Goal: Task Accomplishment & Management: Use online tool/utility

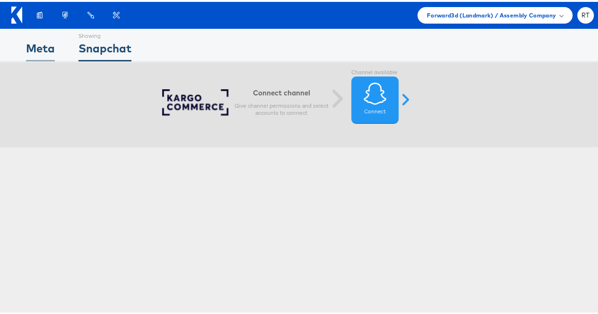
click at [35, 41] on div "Meta" at bounding box center [40, 48] width 29 height 21
click at [30, 43] on div "Meta" at bounding box center [40, 48] width 29 height 21
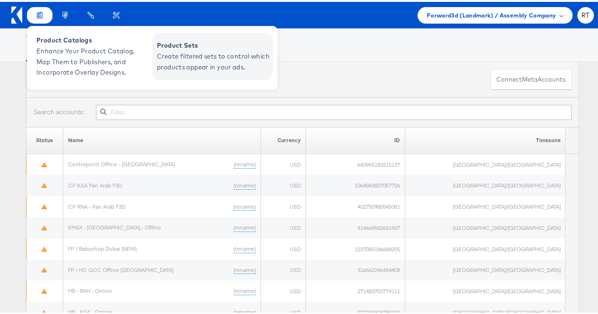
click at [183, 52] on span "Create filtered sets to control which products appear in your ads." at bounding box center [213, 60] width 113 height 22
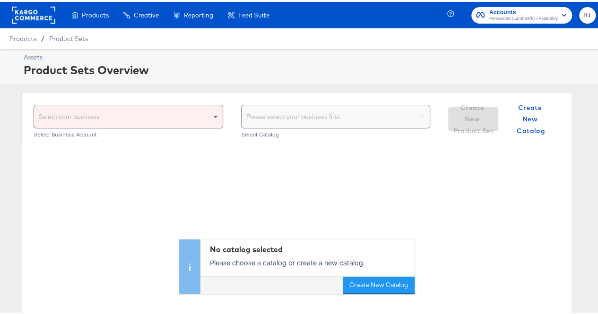
click at [215, 116] on span at bounding box center [217, 114] width 12 height 23
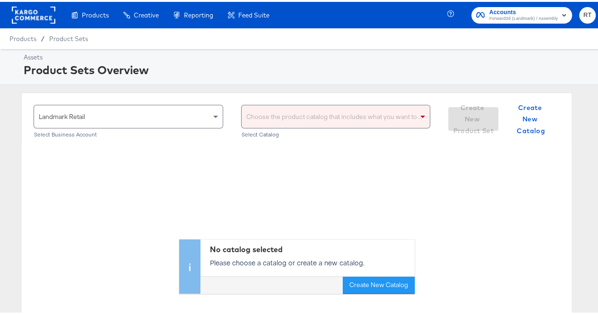
click at [282, 115] on div "Choose the product catalog that includes what you want to sell" at bounding box center [335, 114] width 189 height 23
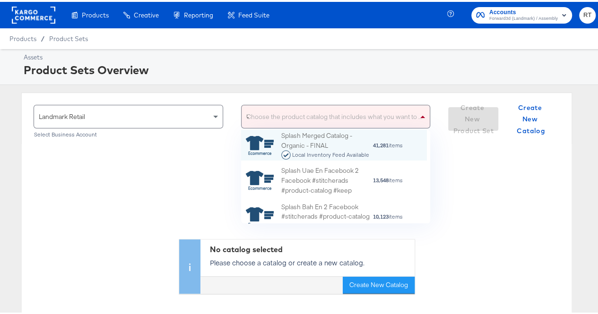
scroll to position [33, 179]
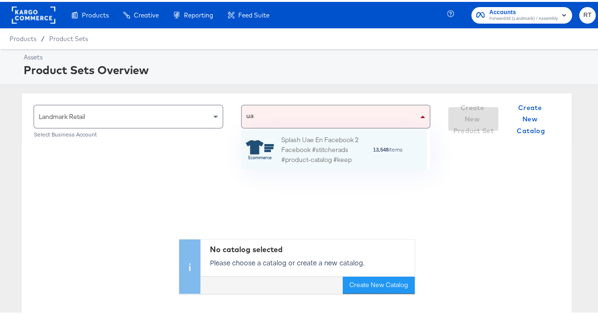
type input "[GEOGRAPHIC_DATA]"
click at [296, 151] on div "Splash Uae En Facebook 2 Facebook #stitcherads #product-catalog #keep" at bounding box center [326, 147] width 91 height 29
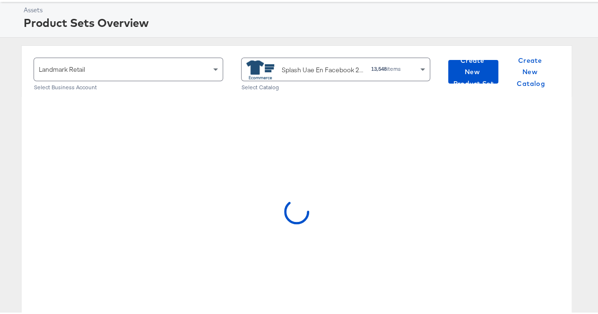
scroll to position [95, 0]
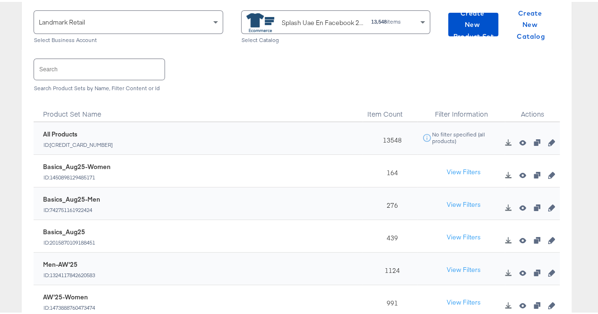
click at [82, 55] on div "Search Search Product Sets by Name, Filter Content or Id" at bounding box center [297, 72] width 526 height 49
click at [75, 69] on input "text" at bounding box center [99, 67] width 130 height 20
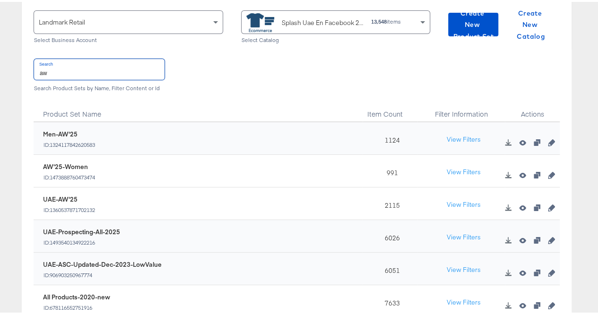
scroll to position [47, 0]
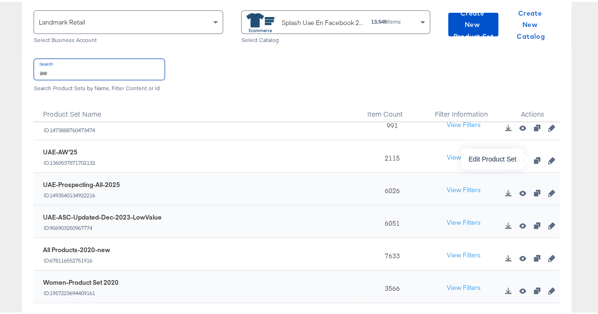
type input "aw"
click at [548, 158] on icon "button" at bounding box center [551, 158] width 7 height 7
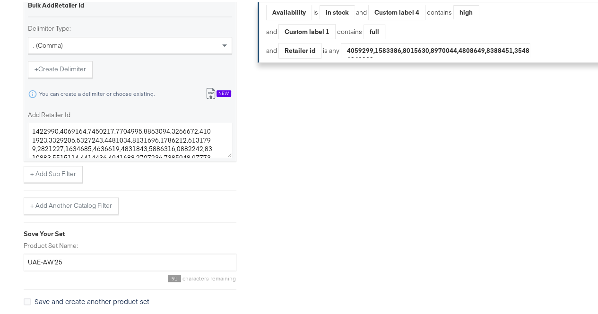
scroll to position [584, 0]
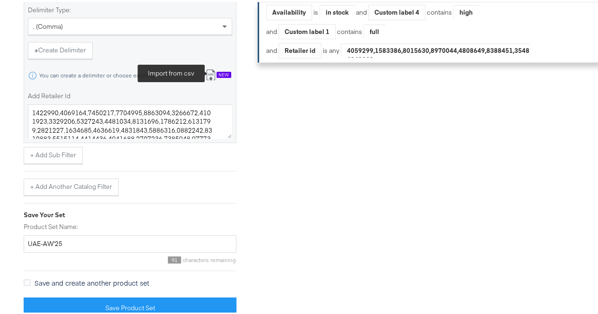
click at [212, 69] on icon at bounding box center [210, 73] width 11 height 11
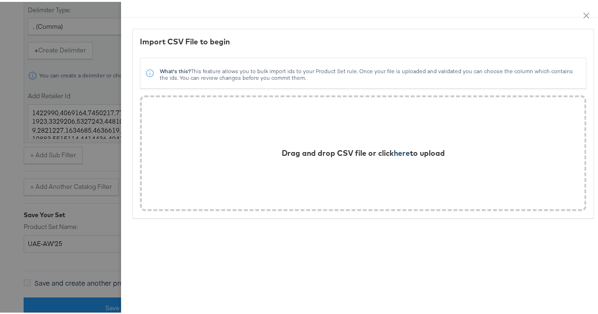
click at [394, 151] on span "here" at bounding box center [402, 150] width 16 height 9
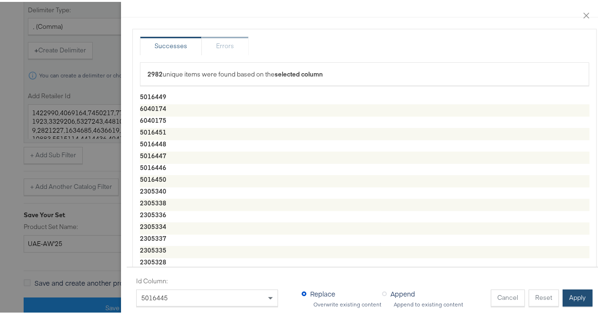
click at [562, 292] on button "Apply" at bounding box center [577, 296] width 30 height 17
type textarea "5016449,6040174,6040175,5016451,5016448,5016447,5016446,5016450,2305340,2305338…"
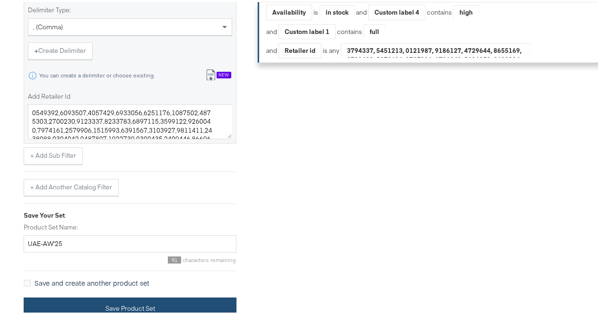
click at [149, 304] on button "Save Product Set" at bounding box center [130, 306] width 213 height 21
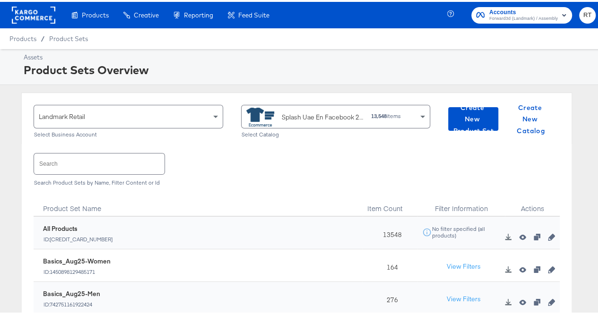
click at [62, 162] on input "text" at bounding box center [99, 162] width 130 height 20
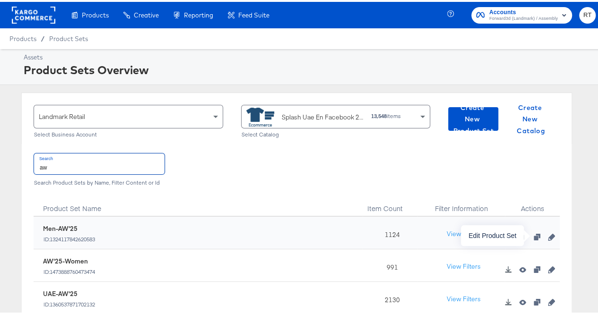
type input "aw"
click at [548, 234] on icon "button" at bounding box center [551, 235] width 7 height 7
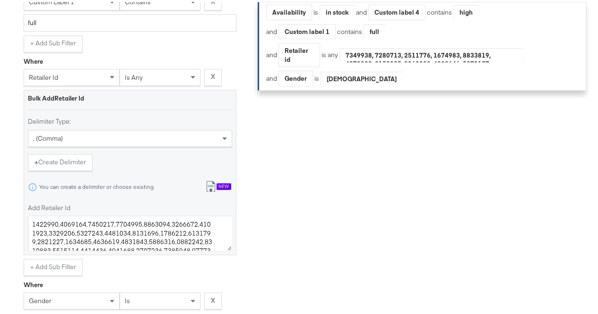
scroll to position [520, 0]
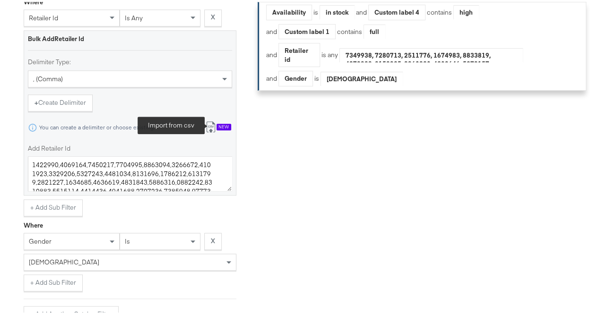
click at [215, 131] on icon at bounding box center [210, 125] width 11 height 11
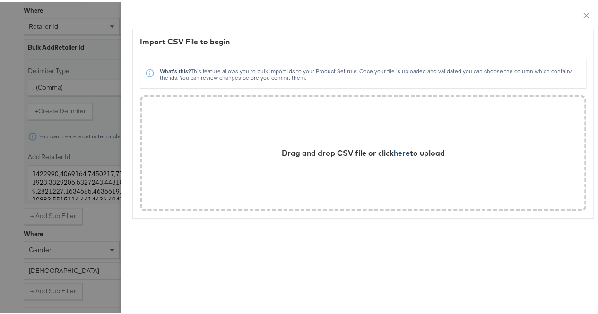
click at [398, 153] on span "here" at bounding box center [402, 150] width 16 height 9
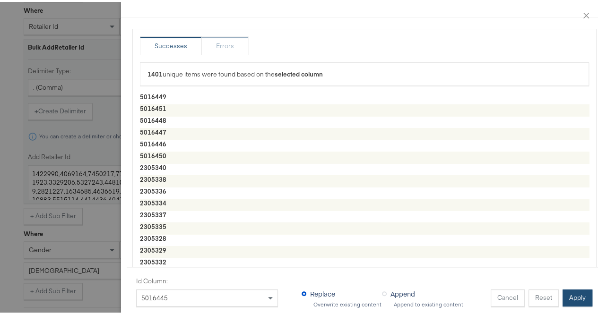
click at [567, 288] on button "Apply" at bounding box center [577, 296] width 30 height 17
type textarea "5016449,5016451,5016448,5016447,5016446,5016450,2305340,2305338,2305336,2305334…"
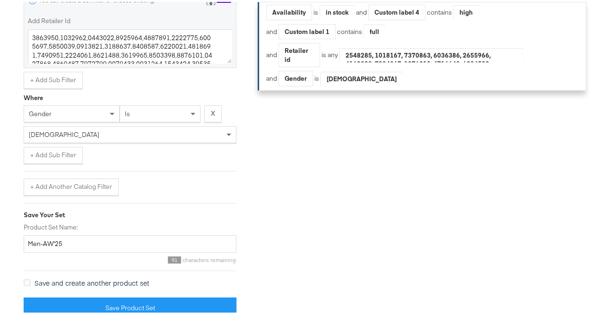
scroll to position [659, 0]
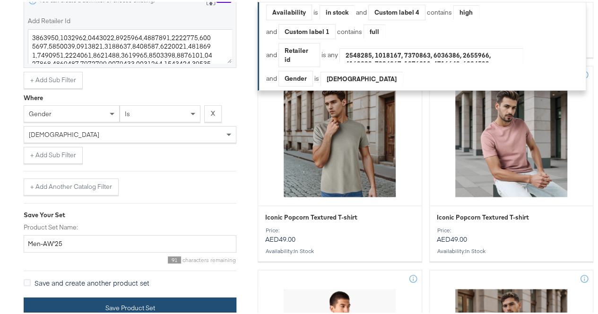
click at [163, 296] on button "Save Product Set" at bounding box center [130, 306] width 213 height 21
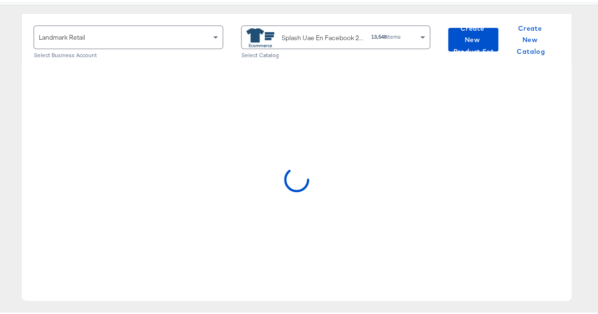
scroll to position [95, 0]
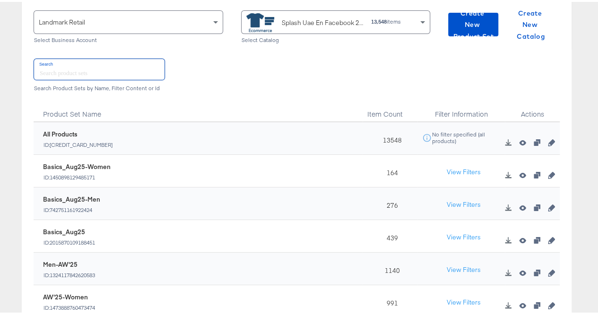
click at [88, 71] on input "text" at bounding box center [99, 67] width 130 height 20
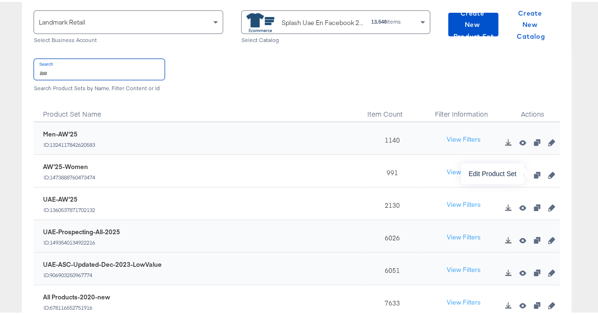
type input "aw"
click at [548, 173] on icon "button" at bounding box center [551, 173] width 7 height 7
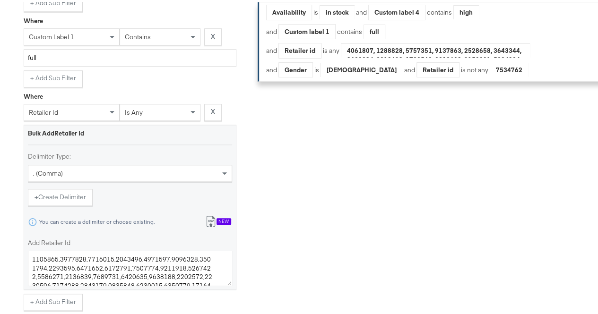
scroll to position [473, 0]
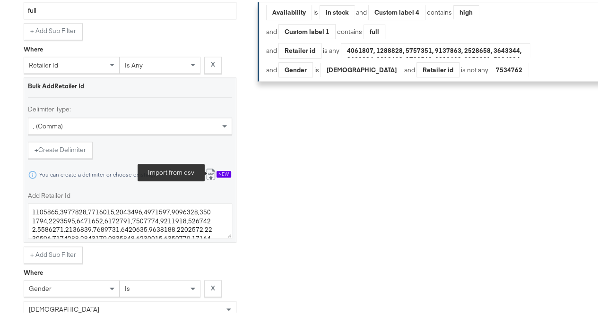
click at [212, 174] on icon at bounding box center [210, 172] width 11 height 11
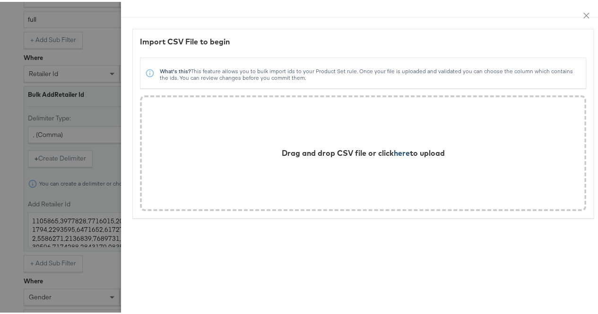
click at [394, 152] on span "here" at bounding box center [402, 150] width 16 height 9
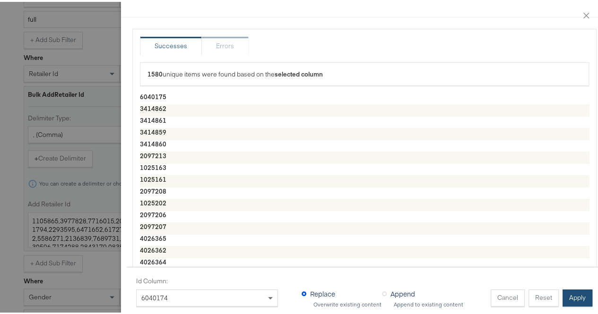
click at [573, 288] on button "Apply" at bounding box center [577, 296] width 30 height 17
type textarea "6040175,3414862,3414861,3414859,3414860,2097213,1025163,1025161,2097208,1025202…"
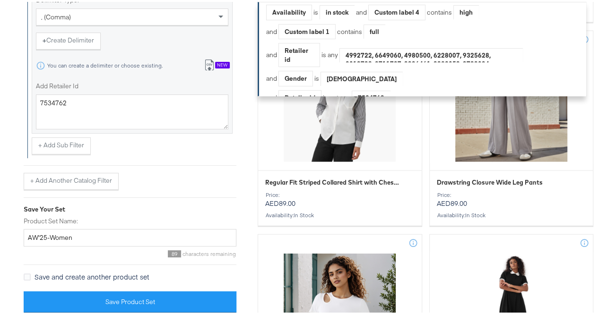
scroll to position [992, 0]
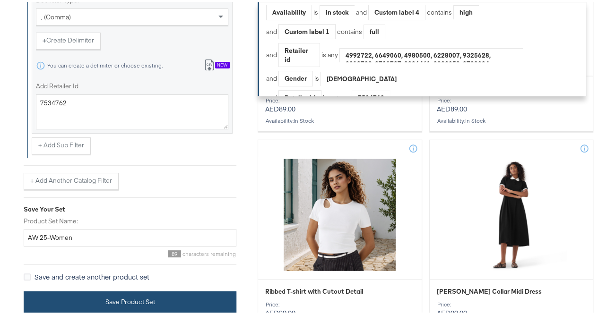
click at [104, 291] on button "Save Product Set" at bounding box center [130, 300] width 213 height 21
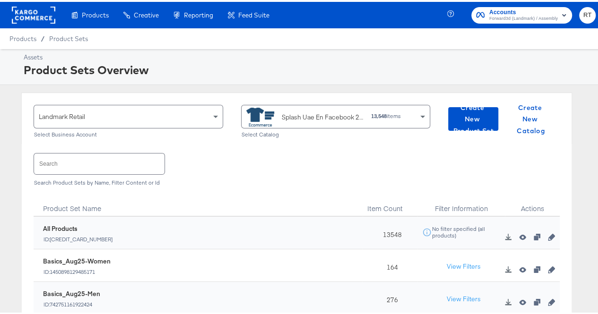
click at [58, 162] on input "text" at bounding box center [99, 162] width 130 height 20
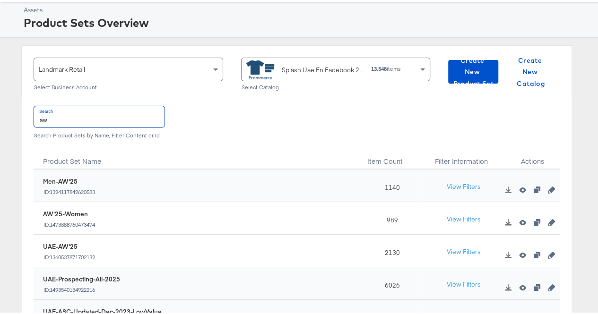
scroll to position [95, 0]
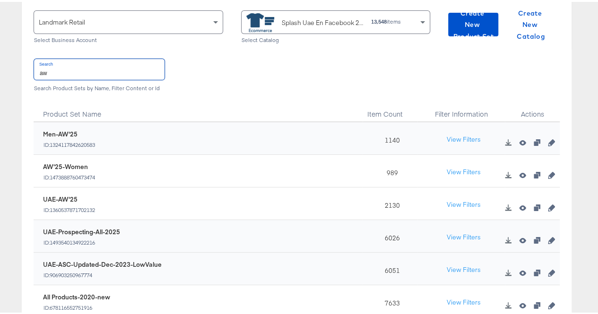
type input "aw"
click at [548, 172] on icon "button" at bounding box center [551, 173] width 7 height 7
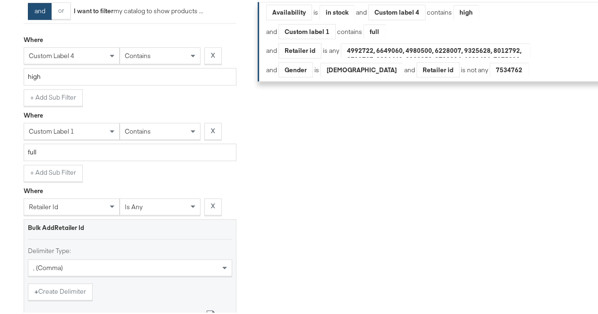
scroll to position [520, 0]
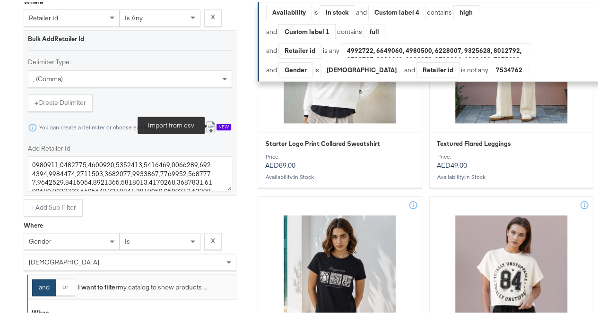
click at [207, 131] on icon at bounding box center [210, 125] width 11 height 11
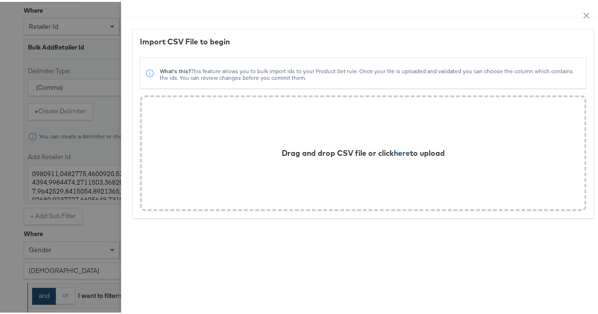
click at [394, 154] on span "here" at bounding box center [402, 150] width 16 height 9
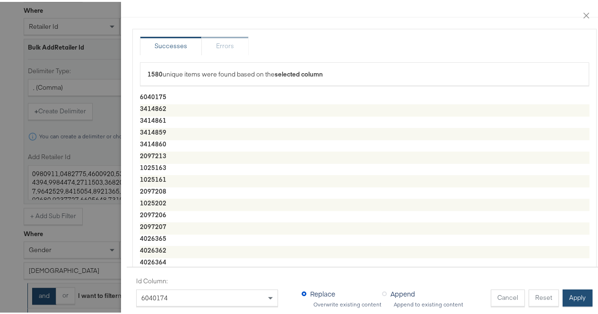
click at [574, 288] on button "Apply" at bounding box center [577, 296] width 30 height 17
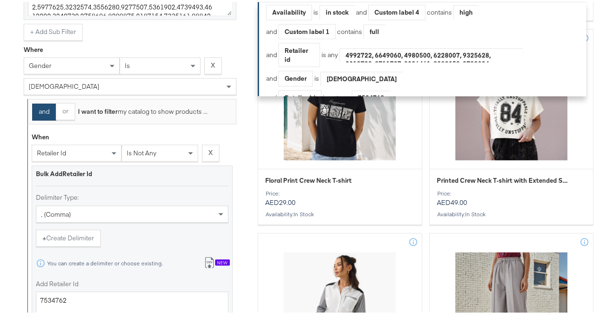
scroll to position [709, 0]
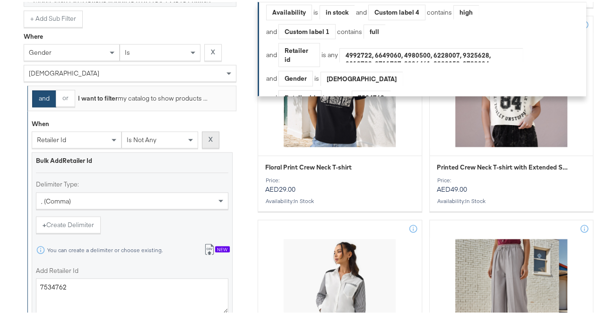
click at [212, 142] on strong "X" at bounding box center [210, 137] width 4 height 9
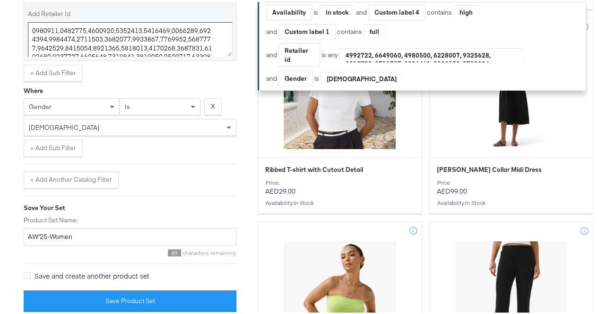
scroll to position [1134, 0]
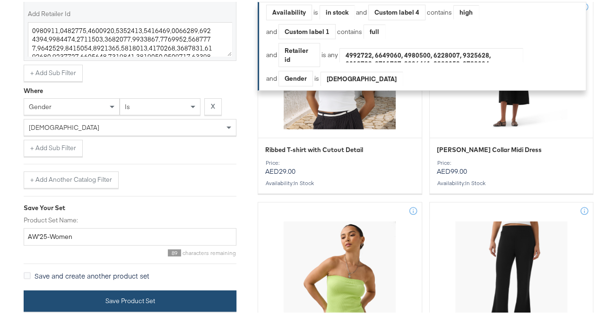
click at [61, 291] on button "Save Product Set" at bounding box center [130, 299] width 213 height 21
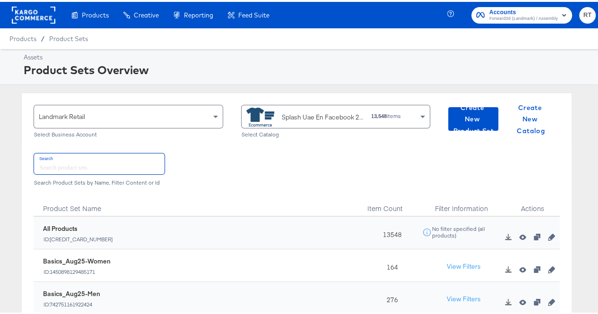
click at [53, 166] on input "text" at bounding box center [99, 162] width 130 height 20
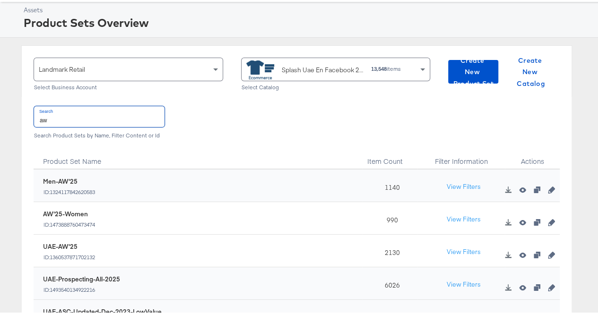
scroll to position [95, 0]
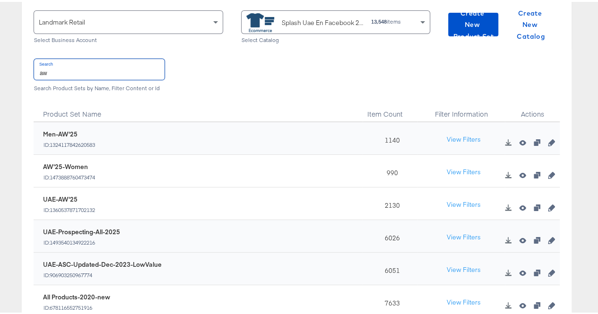
type input "aw"
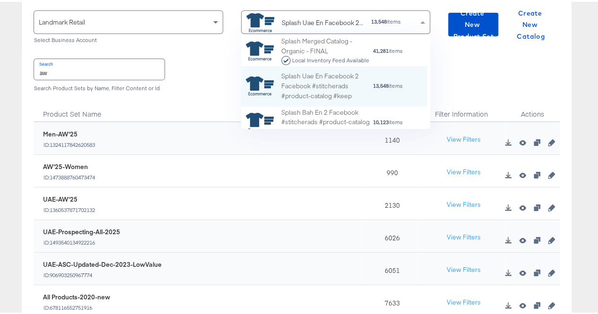
click at [336, 24] on div "Splash Uae En Facebook 2 Facebook #stitcherads #product-catalog #keep" at bounding box center [323, 21] width 82 height 10
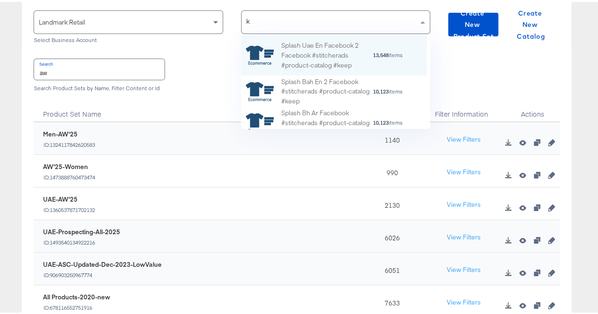
type input "kw"
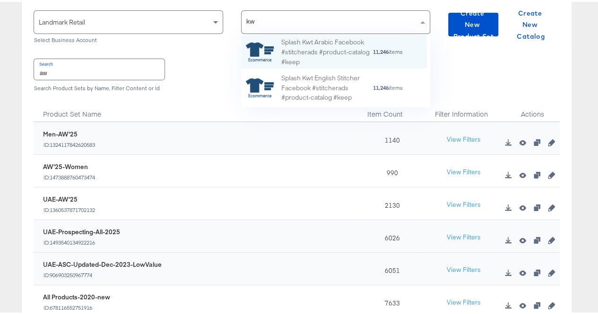
scroll to position [64, 179]
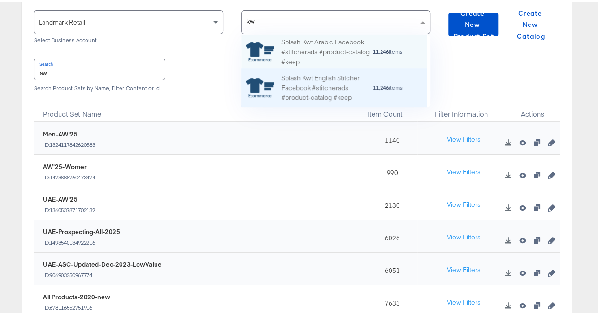
click at [325, 67] on div "Splash Kwt English Stitcher Facebook #stitcherads #product-catalog #keep 11,246…" at bounding box center [334, 86] width 186 height 38
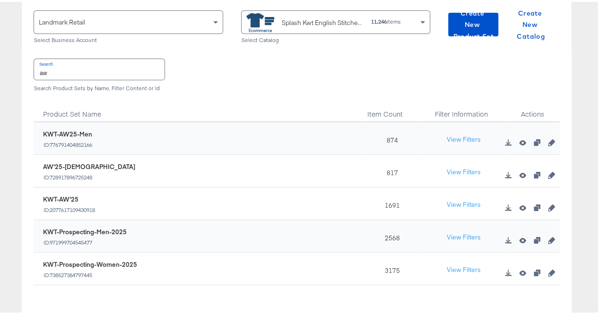
click at [48, 69] on input "aw" at bounding box center [99, 67] width 130 height 20
click at [548, 207] on icon "button" at bounding box center [551, 206] width 7 height 7
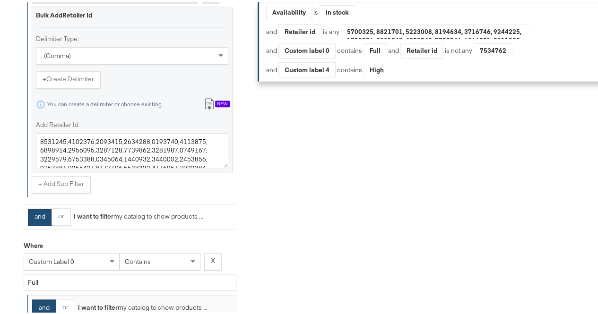
scroll to position [366, 0]
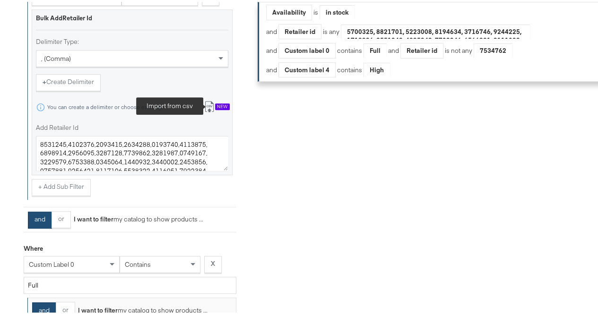
click at [210, 110] on icon at bounding box center [209, 104] width 11 height 11
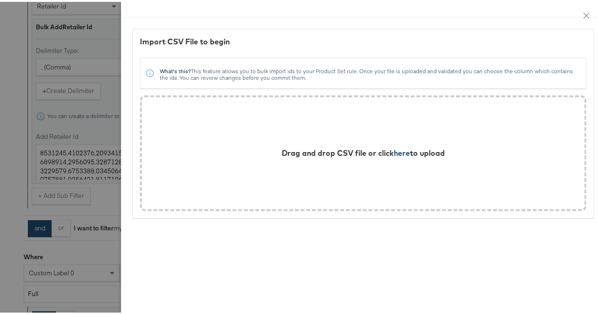
click at [397, 152] on span "here" at bounding box center [402, 150] width 16 height 9
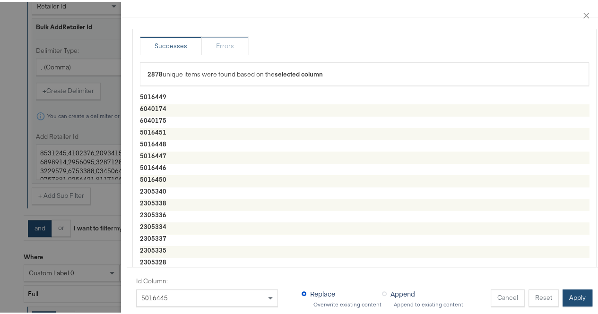
click at [563, 288] on button "Apply" at bounding box center [577, 296] width 30 height 17
type textarea "5016449,6040174,6040175,5016451,5016448,5016447,5016446,5016450,2305340,2305338…"
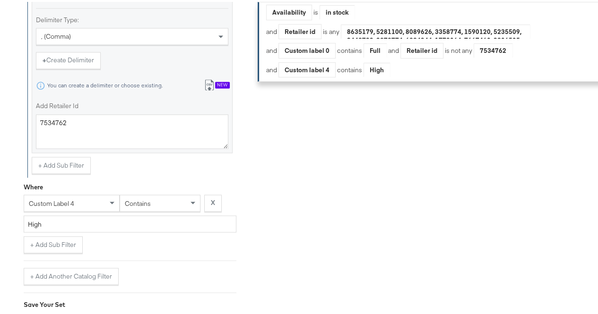
scroll to position [838, 0]
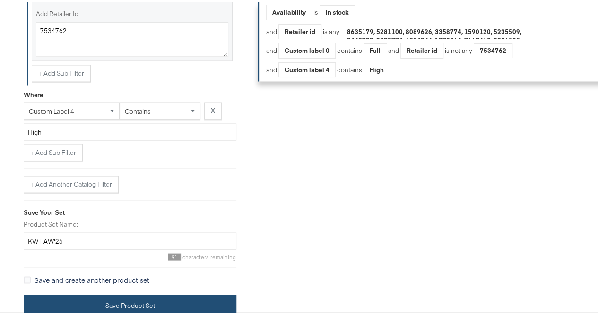
click at [92, 293] on button "Save Product Set" at bounding box center [130, 303] width 213 height 21
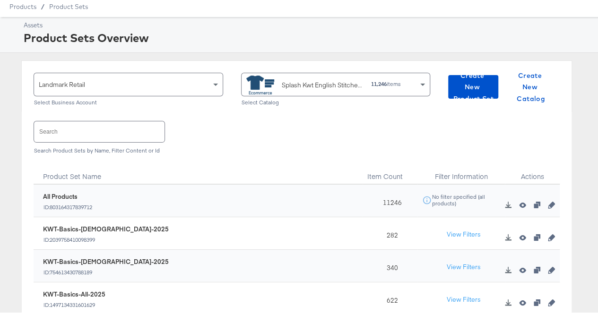
scroll to position [47, 0]
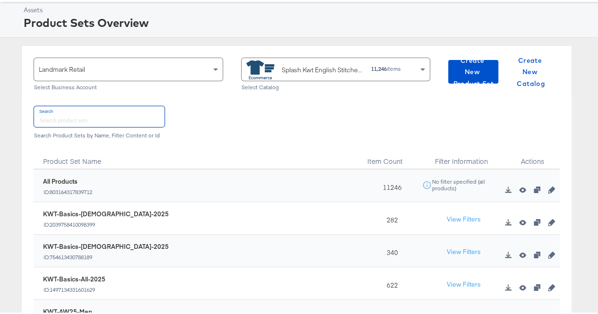
click at [69, 120] on input "text" at bounding box center [99, 114] width 130 height 20
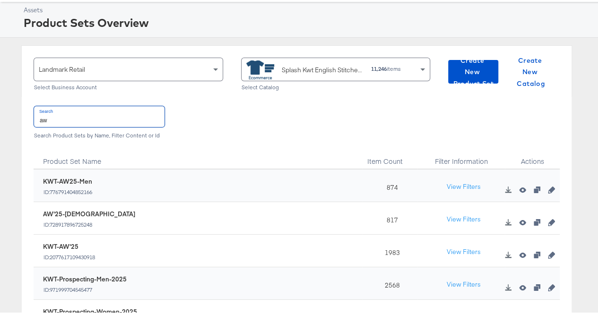
type input "aw"
click at [548, 189] on icon "button" at bounding box center [551, 188] width 7 height 7
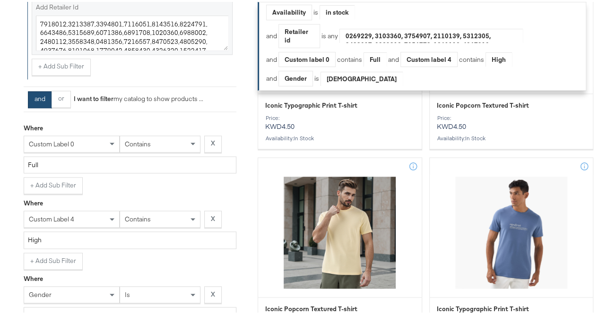
scroll to position [378, 0]
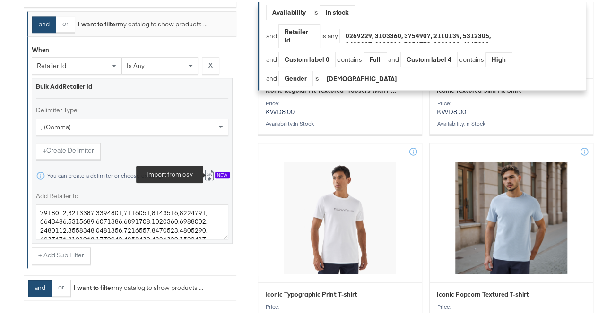
click at [209, 178] on icon at bounding box center [209, 173] width 11 height 11
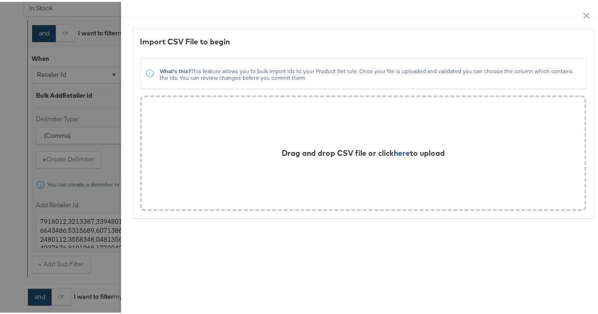
click at [396, 153] on span "here" at bounding box center [402, 150] width 16 height 9
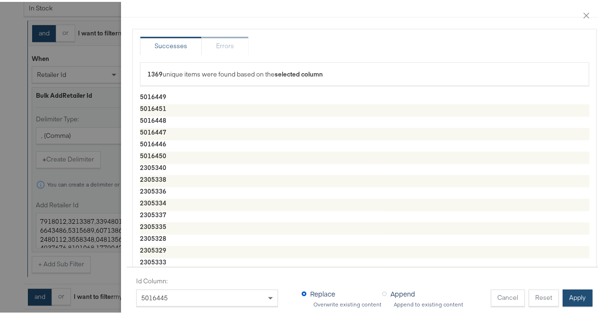
click at [577, 291] on button "Apply" at bounding box center [577, 296] width 30 height 17
type textarea "5016449,5016451,5016448,5016447,5016446,5016450,2305340,2305338,2305336,2305334…"
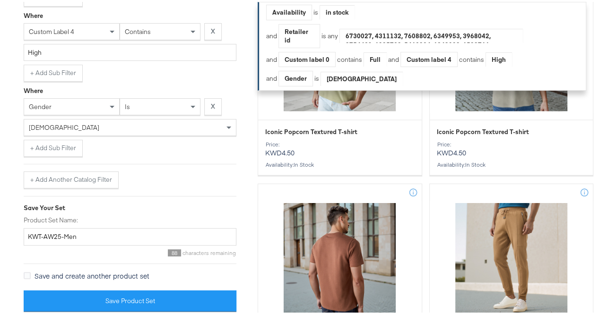
scroll to position [1040, 0]
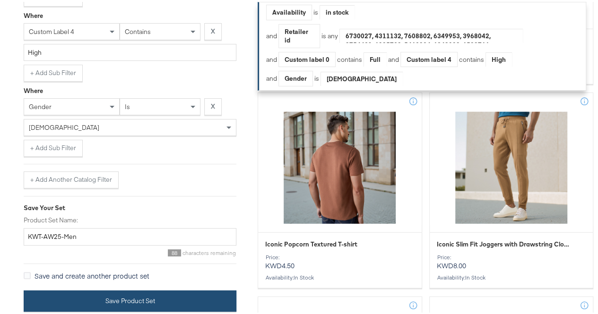
click at [87, 292] on button "Save Product Set" at bounding box center [130, 299] width 213 height 21
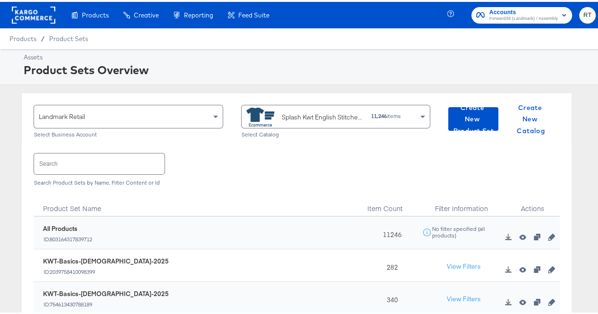
click at [71, 160] on input "text" at bounding box center [99, 162] width 130 height 20
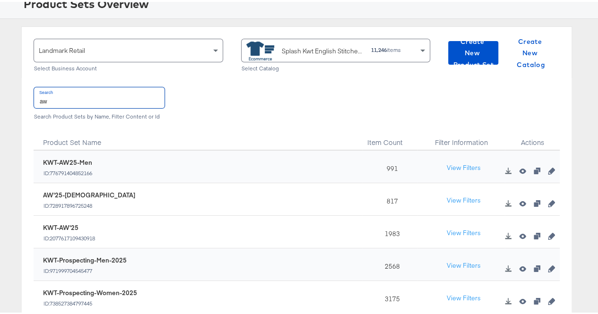
scroll to position [95, 0]
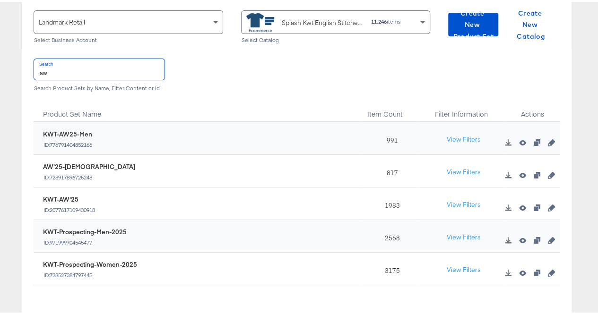
type input "aw"
click at [548, 174] on icon "button" at bounding box center [551, 173] width 7 height 7
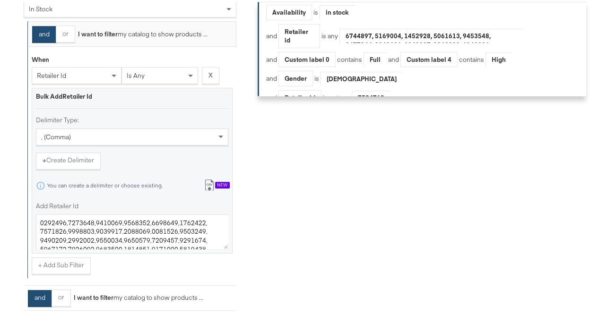
scroll to position [378, 0]
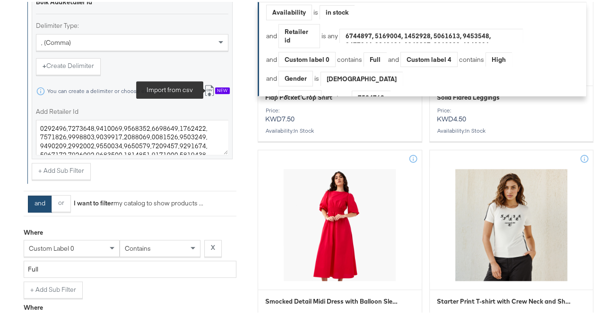
click at [209, 95] on icon at bounding box center [209, 88] width 11 height 11
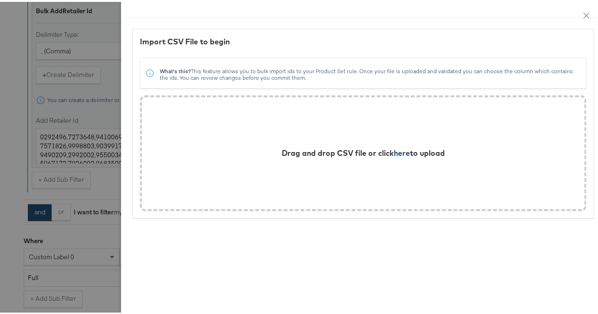
click at [395, 149] on span "here" at bounding box center [402, 150] width 16 height 9
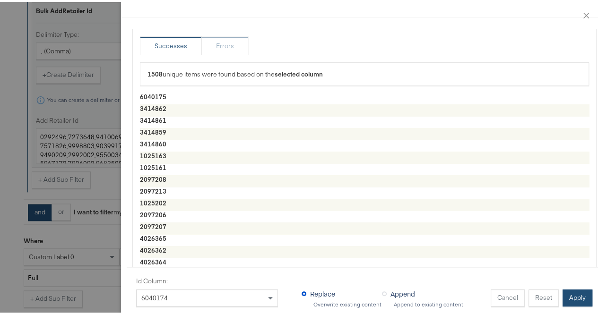
click at [570, 295] on button "Apply" at bounding box center [577, 296] width 30 height 17
type textarea "6040175,3414862,3414861,3414859,3414860,1025163,1025161,2097208,2097213,1025202…"
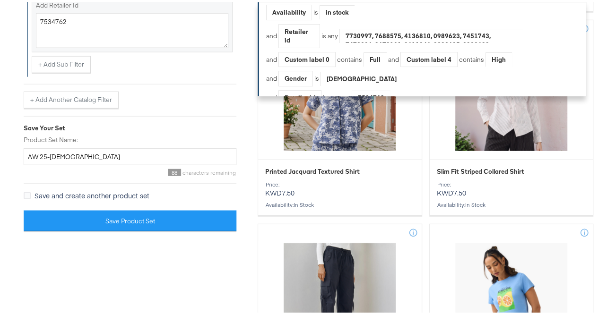
scroll to position [1181, 0]
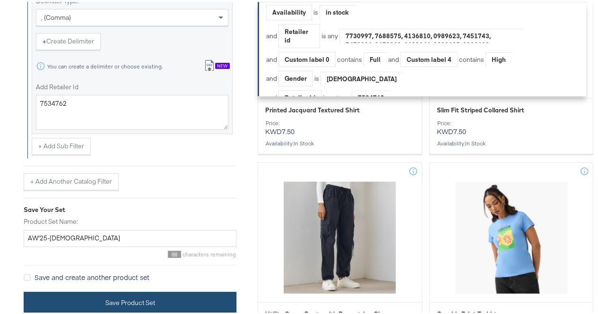
click at [52, 291] on button "Save Product Set" at bounding box center [130, 300] width 213 height 21
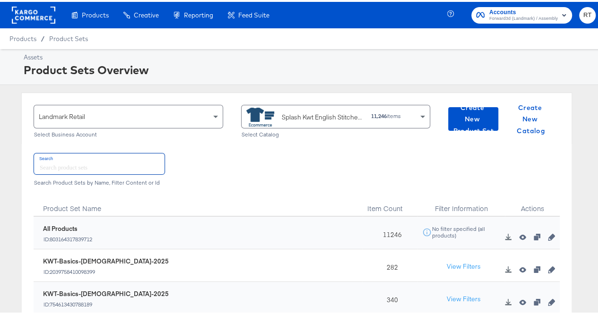
click at [81, 164] on input "text" at bounding box center [99, 162] width 130 height 20
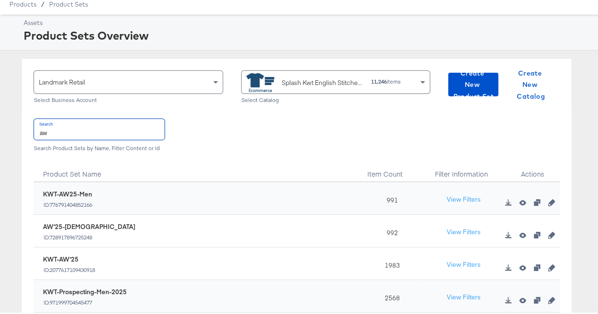
scroll to position [47, 0]
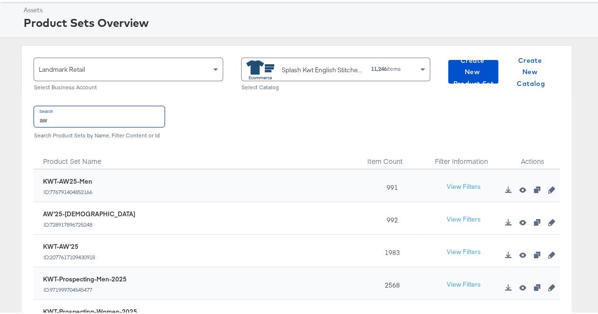
type input "aw"
click at [325, 64] on div "Splash Kwt English Stitcher Facebook #stitcherads #product-catalog #keep" at bounding box center [323, 68] width 82 height 10
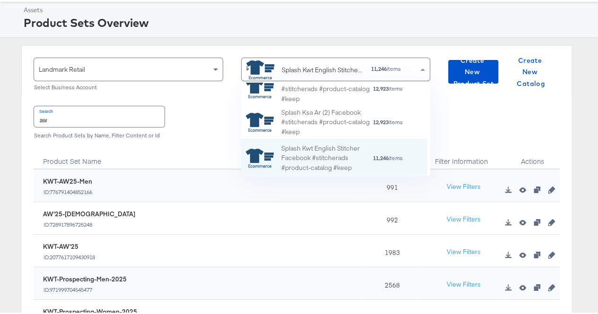
type input "kw"
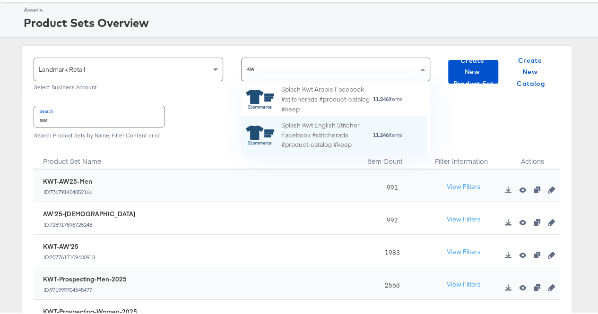
scroll to position [64, 179]
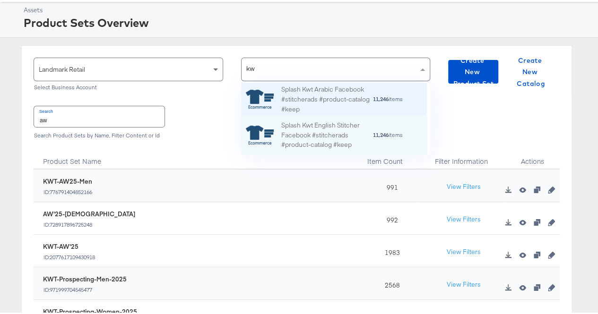
click at [319, 103] on div "Splash Kwt Arabic Facebook #stitcherads #product-catalog #keep" at bounding box center [326, 97] width 91 height 29
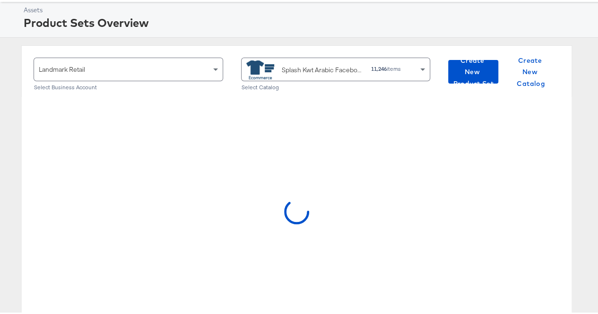
scroll to position [4, 0]
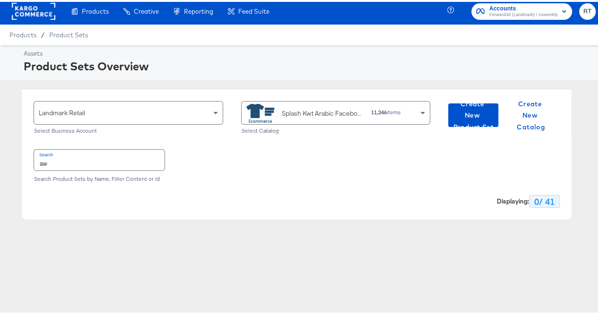
click at [67, 163] on input "aw" at bounding box center [99, 158] width 130 height 20
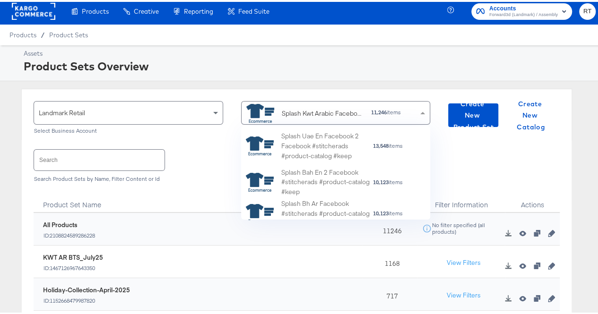
click at [309, 111] on div "Splash Kwt Arabic Facebook #stitcherads #product-catalog #keep" at bounding box center [323, 112] width 82 height 10
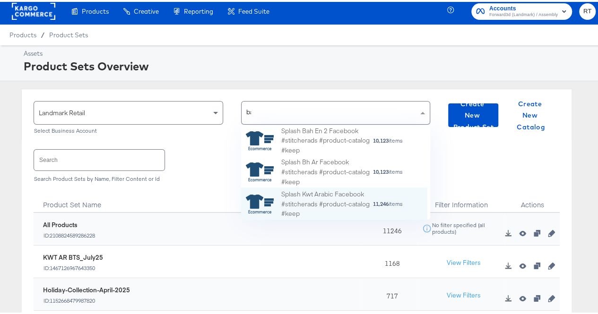
type input "bah"
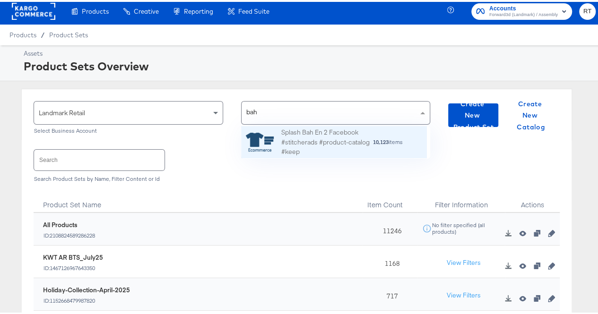
click at [296, 133] on div "Splash Bah En 2 Facebook #stitcherads #product-catalog #keep" at bounding box center [326, 140] width 91 height 29
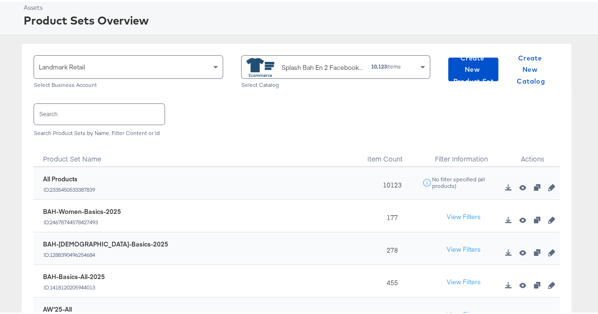
scroll to position [51, 0]
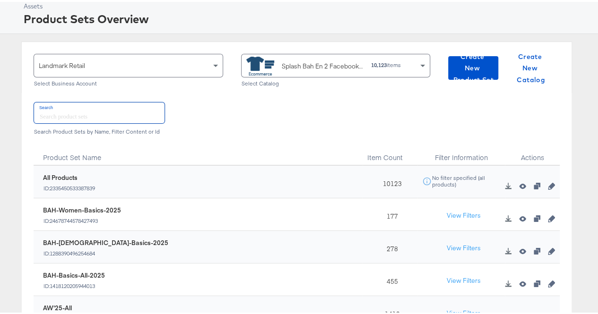
click at [65, 114] on input "text" at bounding box center [99, 111] width 130 height 20
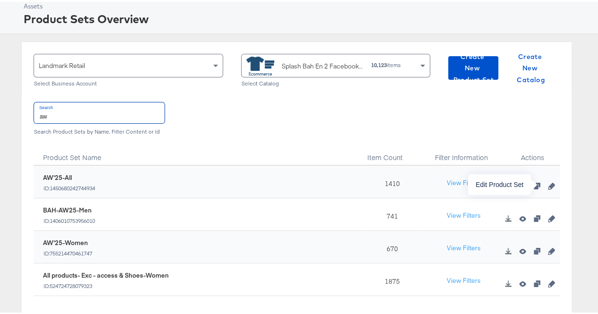
type input "aw"
click at [548, 187] on icon "button" at bounding box center [551, 184] width 7 height 7
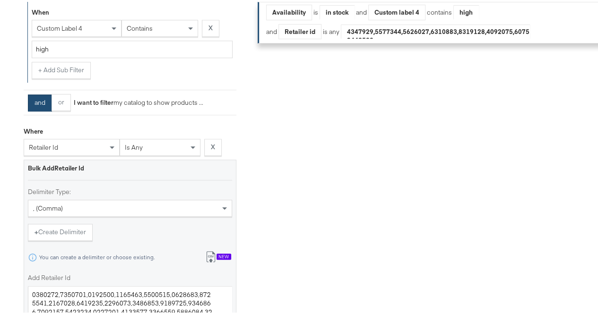
scroll to position [425, 0]
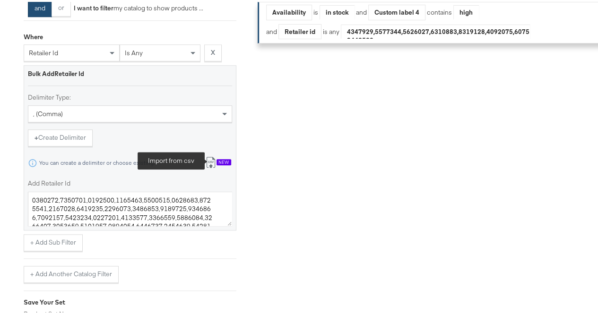
click at [209, 166] on icon at bounding box center [210, 160] width 11 height 11
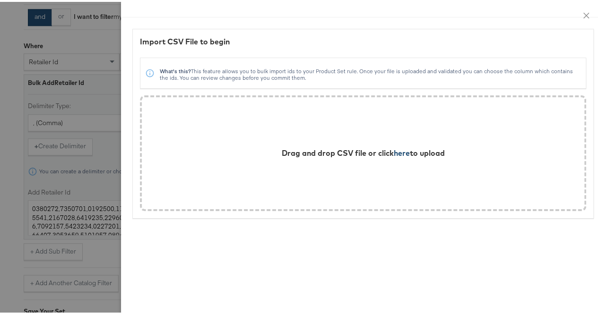
click at [394, 155] on span "here" at bounding box center [402, 150] width 16 height 9
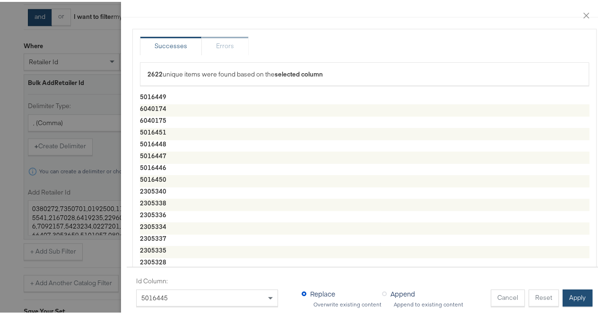
click at [580, 290] on button "Apply" at bounding box center [577, 296] width 30 height 17
type textarea "5016449,6040174,6040175,5016451,5016448,5016447,5016446,5016450,2305340,2305338…"
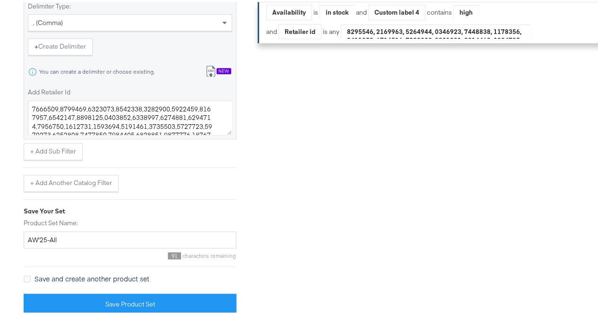
scroll to position [525, 0]
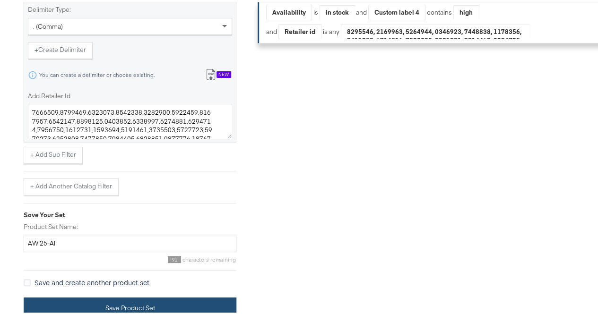
click at [61, 302] on button "Save Product Set" at bounding box center [130, 306] width 213 height 21
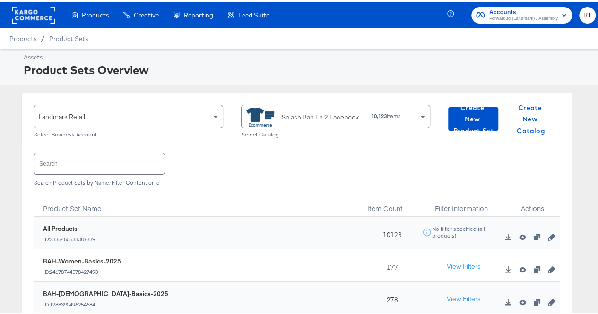
click at [100, 163] on input "text" at bounding box center [99, 162] width 130 height 20
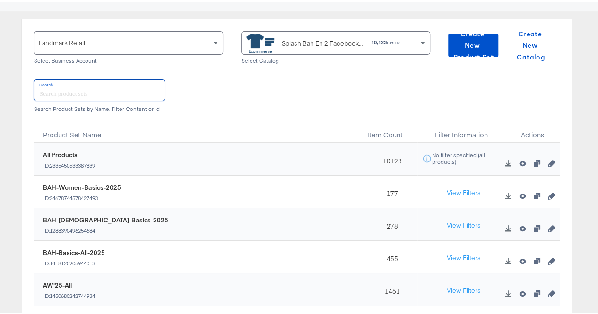
scroll to position [95, 0]
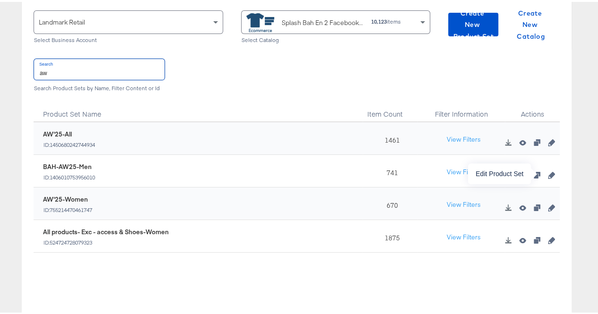
type input "aw"
click at [548, 176] on icon "button" at bounding box center [551, 173] width 7 height 7
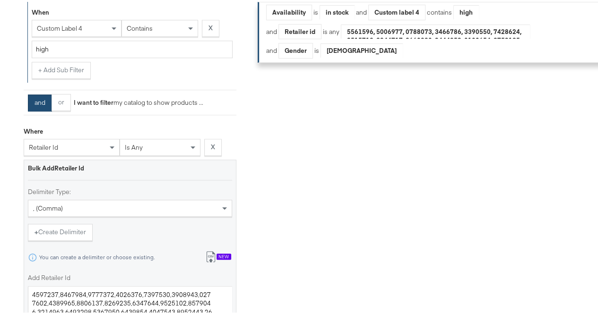
scroll to position [425, 0]
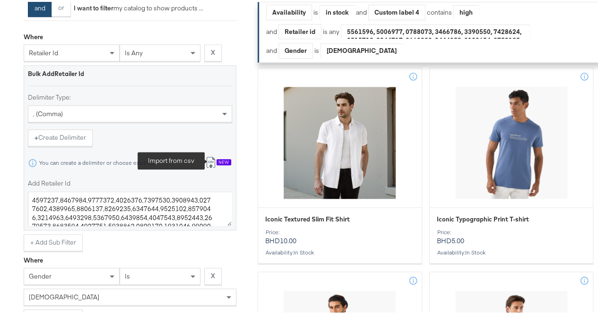
click at [209, 166] on icon at bounding box center [210, 160] width 11 height 11
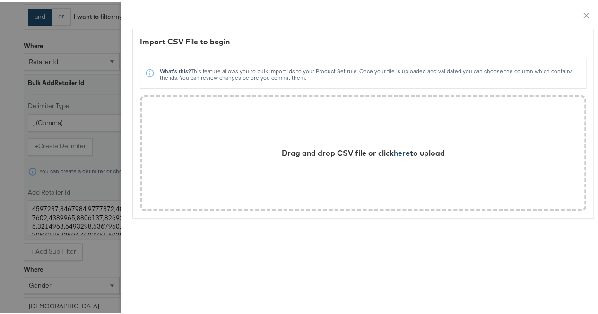
click at [394, 148] on span "here" at bounding box center [402, 150] width 16 height 9
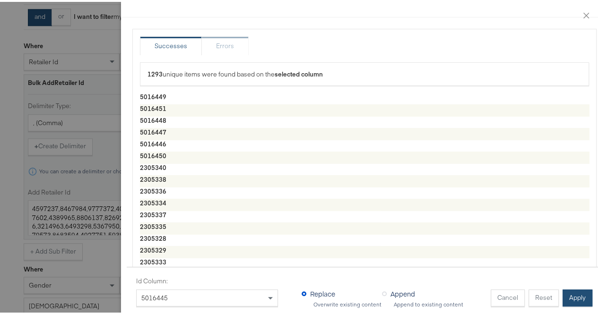
click at [564, 294] on button "Apply" at bounding box center [577, 296] width 30 height 17
type textarea "5016449,5016451,5016448,5016447,5016446,5016450,2305340,2305338,2305336,2305334…"
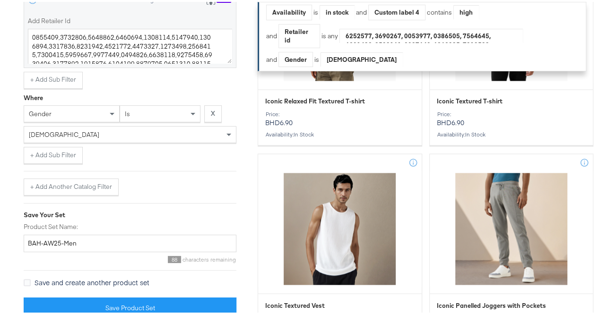
scroll to position [945, 0]
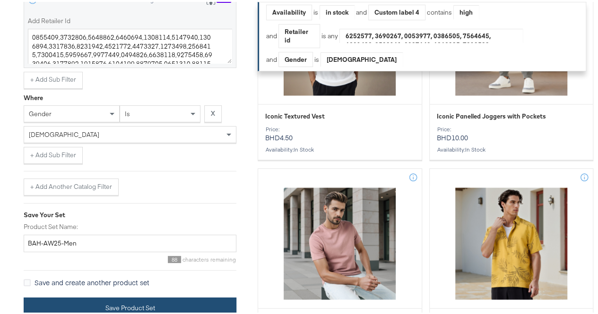
click at [56, 302] on button "Save Product Set" at bounding box center [130, 306] width 213 height 21
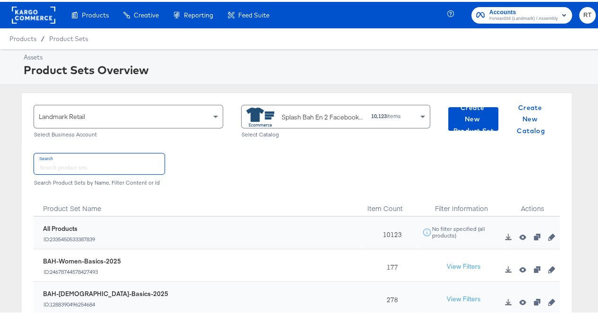
click at [53, 153] on input "text" at bounding box center [99, 162] width 130 height 20
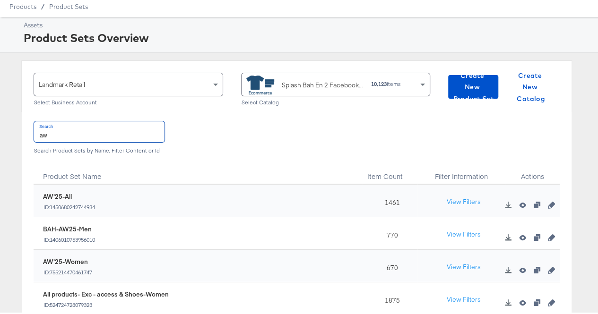
scroll to position [47, 0]
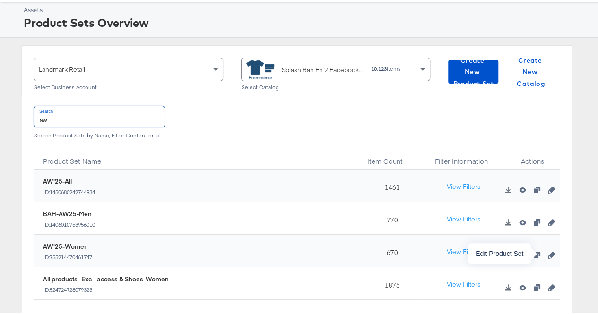
type input "aw"
click at [548, 252] on icon "button" at bounding box center [551, 253] width 7 height 7
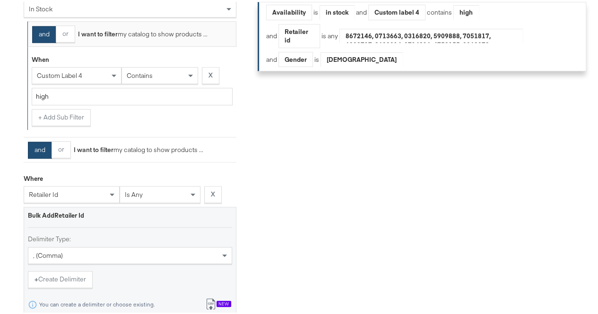
scroll to position [473, 0]
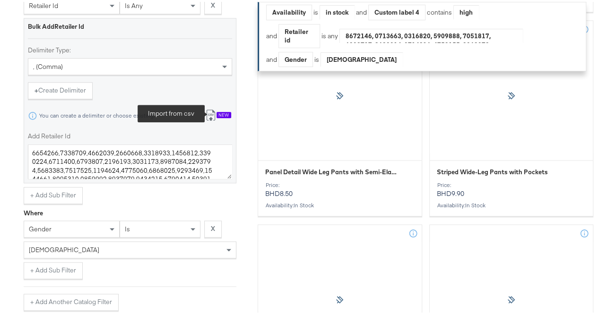
click at [211, 119] on icon at bounding box center [210, 113] width 11 height 11
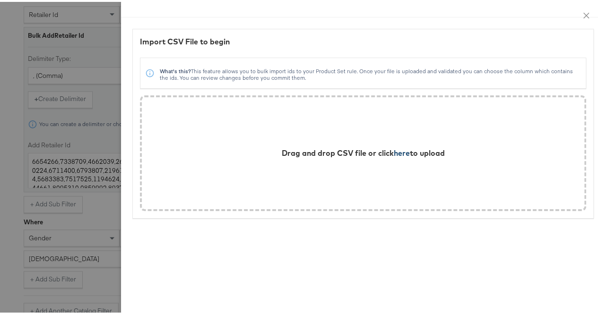
click at [398, 150] on span "here" at bounding box center [402, 150] width 16 height 9
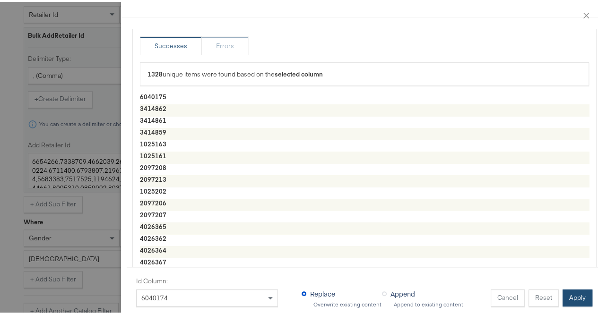
click at [564, 290] on button "Apply" at bounding box center [577, 296] width 30 height 17
type textarea "6040175,3414862,3414861,3414859,1025163,1025161,2097208,2097213,1025202,2097206…"
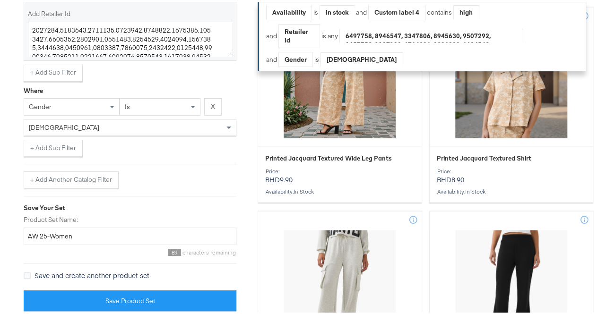
scroll to position [741, 0]
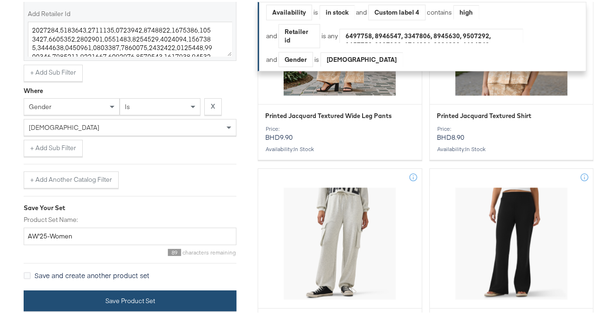
click at [67, 299] on button "Save Product Set" at bounding box center [130, 299] width 213 height 21
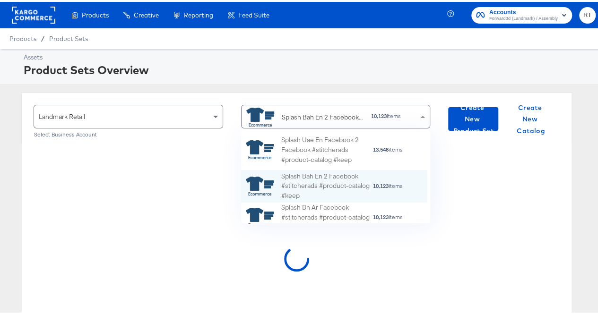
click at [334, 115] on div "Splash Bah En 2 Facebook #stitcherads #product-catalog #keep" at bounding box center [323, 116] width 82 height 10
type input "bh"
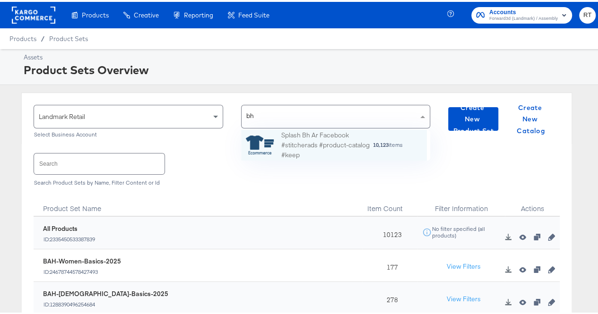
scroll to position [24, 179]
click at [300, 135] on div "Splash Bh Ar Facebook #stitcherads #product-catalog #keep" at bounding box center [326, 143] width 91 height 29
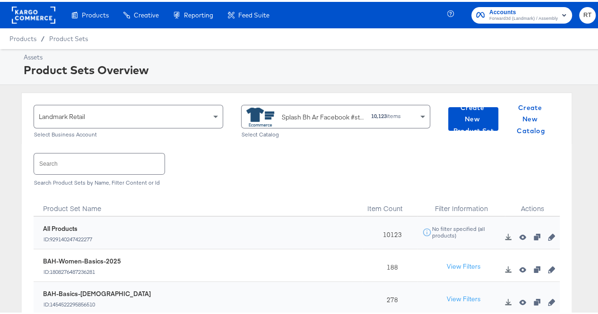
click at [71, 171] on input "text" at bounding box center [99, 162] width 130 height 20
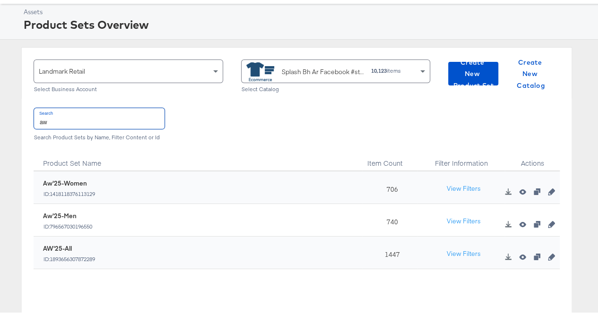
scroll to position [95, 0]
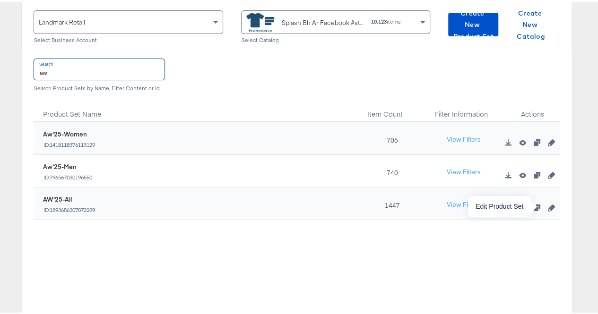
type input "aw"
click at [548, 204] on icon "button" at bounding box center [551, 206] width 7 height 7
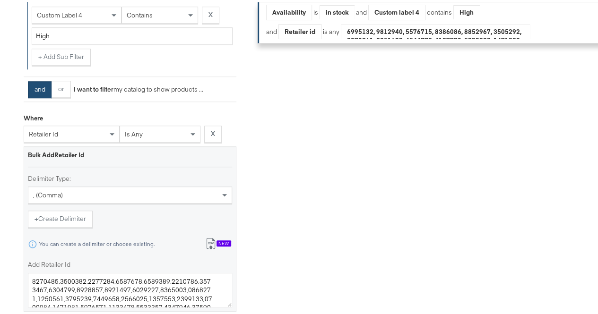
scroll to position [378, 0]
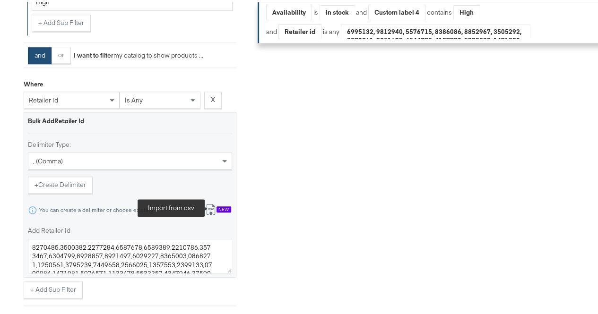
click at [210, 212] on icon at bounding box center [210, 207] width 11 height 11
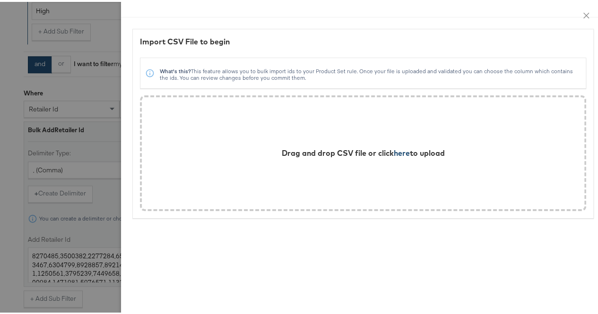
click at [394, 152] on span "here" at bounding box center [402, 150] width 16 height 9
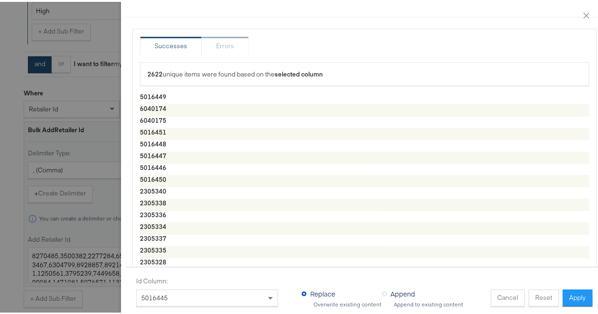
click at [563, 291] on button "Apply" at bounding box center [577, 296] width 30 height 17
type textarea "5016449,6040174,6040175,5016451,5016448,5016447,5016446,5016450,2305340,2305338…"
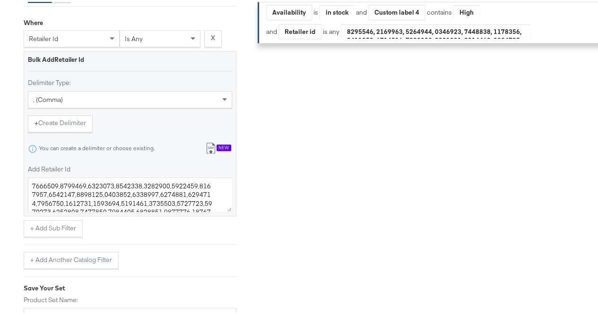
scroll to position [525, 0]
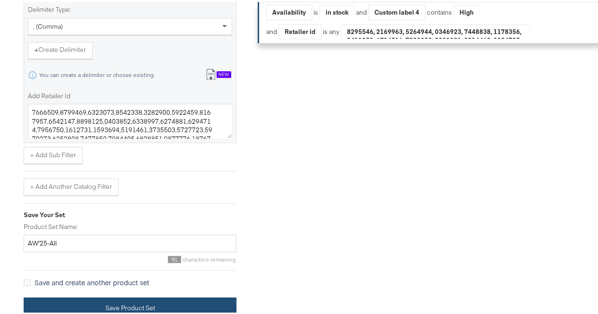
click at [69, 296] on button "Save Product Set" at bounding box center [130, 306] width 213 height 21
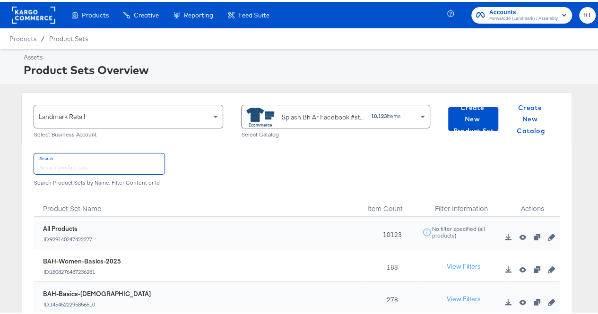
click at [122, 162] on input "text" at bounding box center [99, 162] width 130 height 20
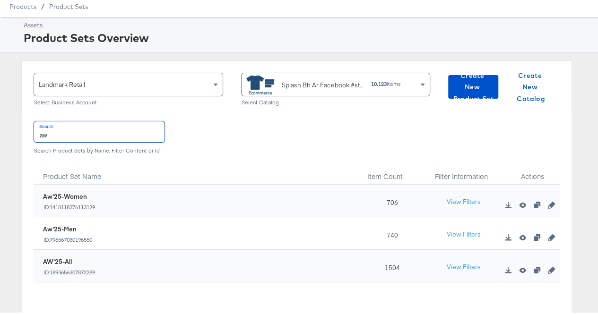
scroll to position [47, 0]
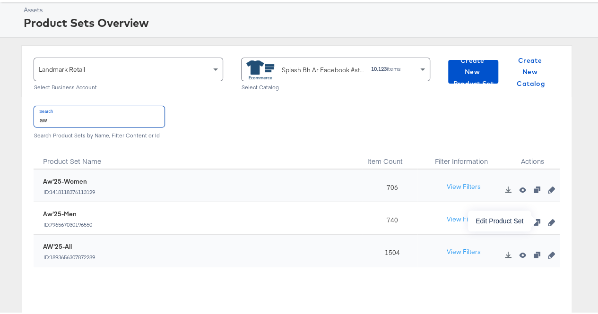
type input "aw"
click at [548, 221] on icon "button" at bounding box center [551, 220] width 7 height 7
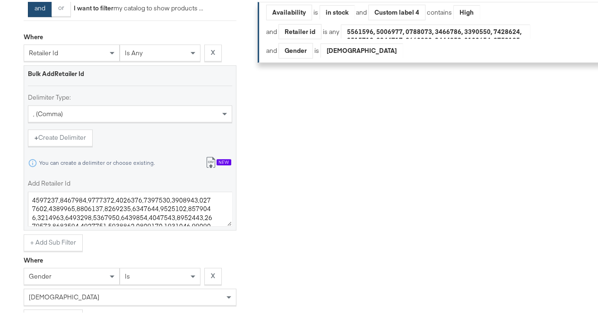
scroll to position [520, 0]
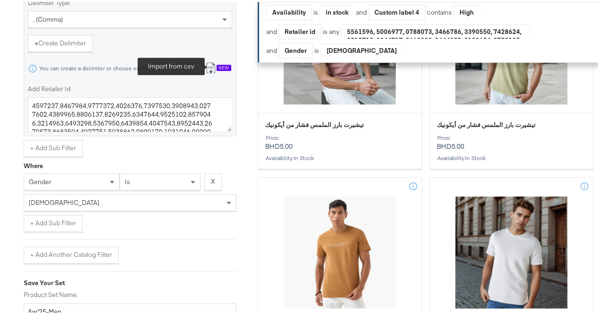
click at [208, 72] on icon at bounding box center [210, 65] width 11 height 11
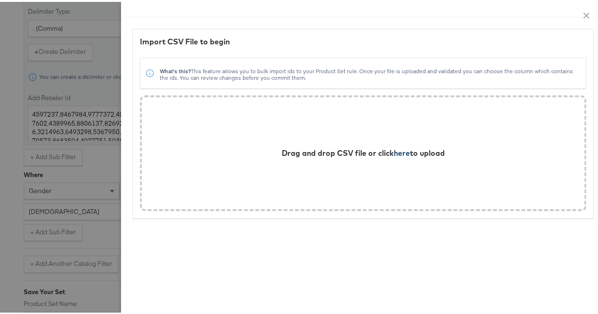
click at [394, 151] on span "here" at bounding box center [402, 150] width 16 height 9
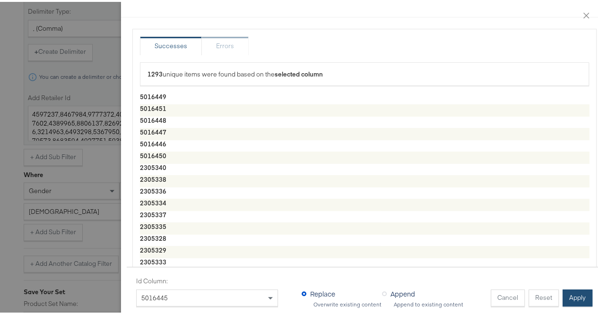
click at [562, 288] on button "Apply" at bounding box center [577, 296] width 30 height 17
type textarea "5016449,5016451,5016448,5016447,5016446,5016450,2305340,2305338,2305336,2305334…"
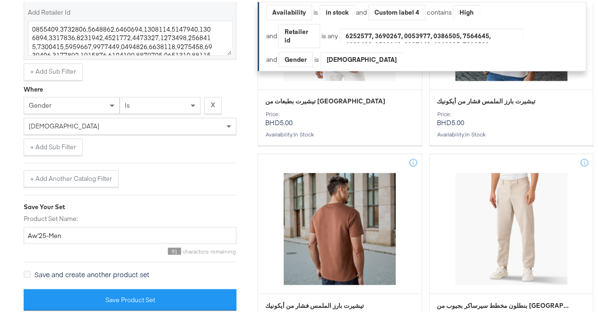
scroll to position [945, 0]
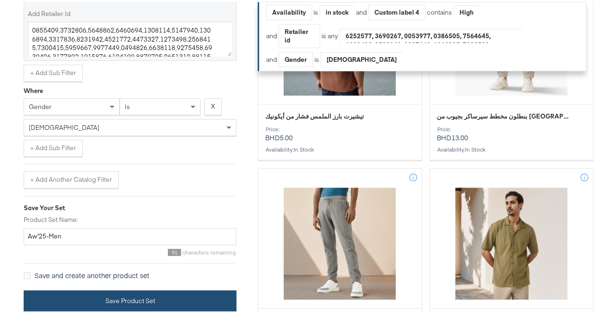
drag, startPoint x: 77, startPoint y: 296, endPoint x: 55, endPoint y: 259, distance: 43.2
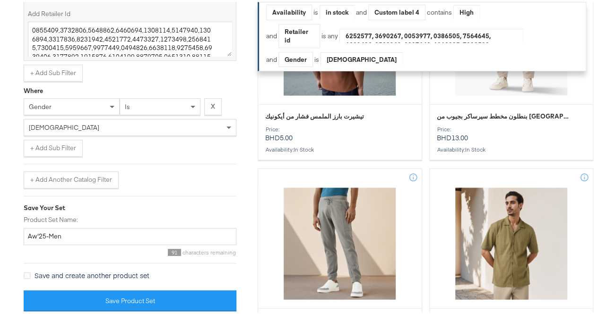
click at [77, 296] on button "Save Product Set" at bounding box center [130, 299] width 213 height 21
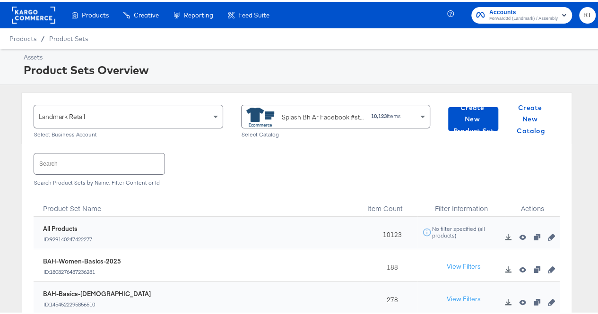
click at [70, 160] on input "text" at bounding box center [99, 162] width 130 height 20
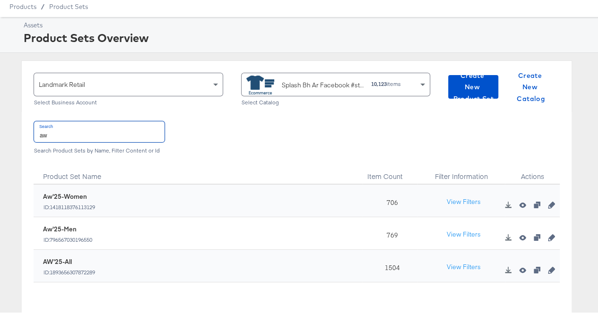
scroll to position [47, 0]
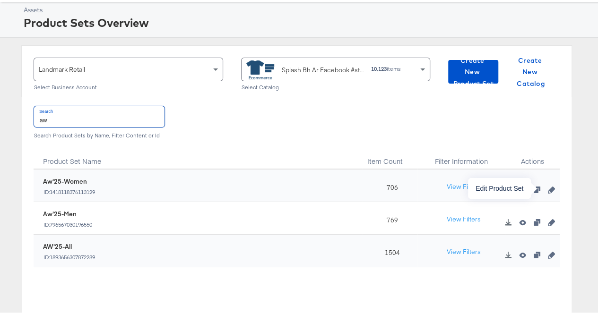
type input "aw"
click at [548, 188] on icon "button" at bounding box center [551, 188] width 7 height 7
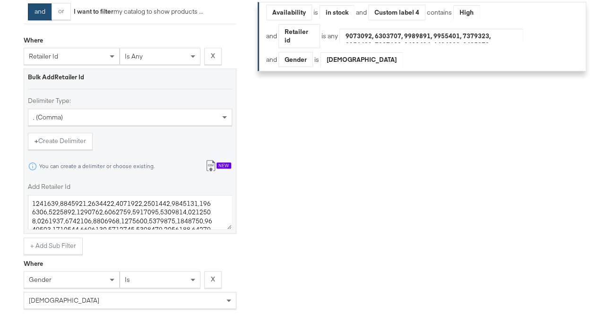
scroll to position [473, 0]
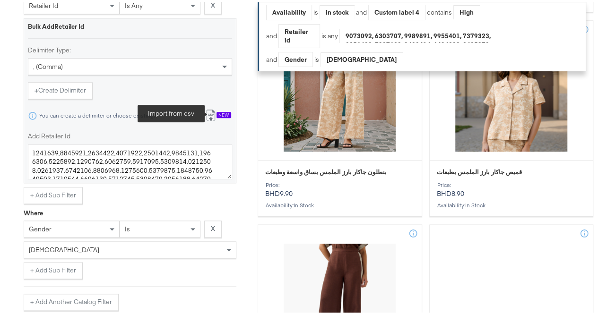
click at [209, 119] on icon at bounding box center [211, 115] width 6 height 7
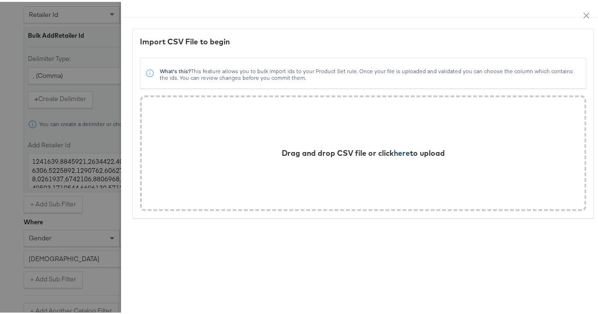
click at [394, 149] on span "here" at bounding box center [402, 150] width 16 height 9
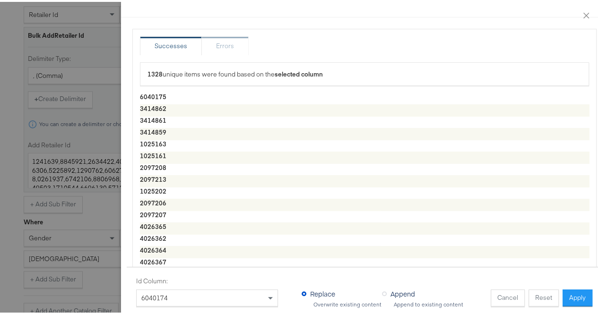
drag, startPoint x: 566, startPoint y: 288, endPoint x: 561, endPoint y: 281, distance: 7.9
click at [565, 288] on button "Apply" at bounding box center [577, 296] width 30 height 17
type textarea "6040175,3414862,3414861,3414859,1025163,1025161,2097208,2097213,1025202,2097206…"
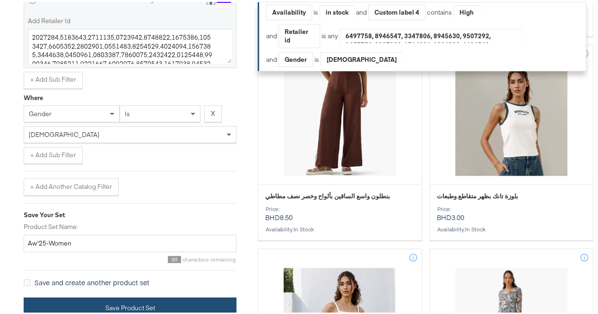
scroll to position [669, 0]
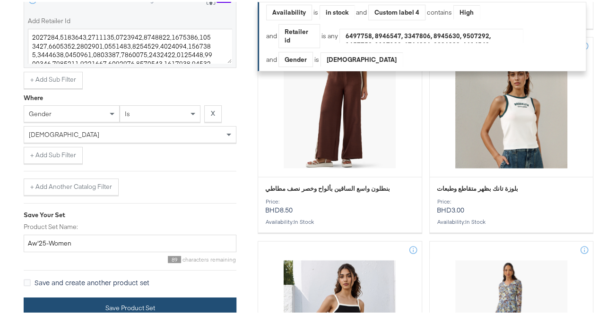
click at [46, 297] on button "Save Product Set" at bounding box center [130, 306] width 213 height 21
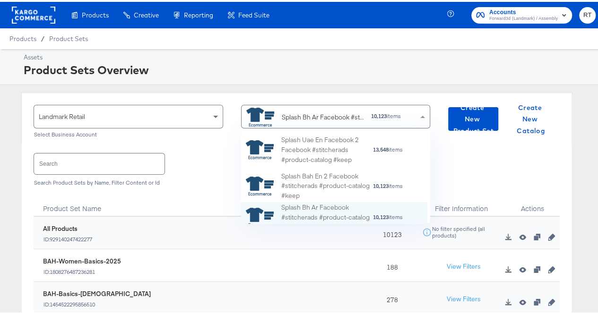
click at [302, 117] on div "Splash Bh Ar Facebook #stitcherads #product-catalog #keep" at bounding box center [323, 116] width 82 height 10
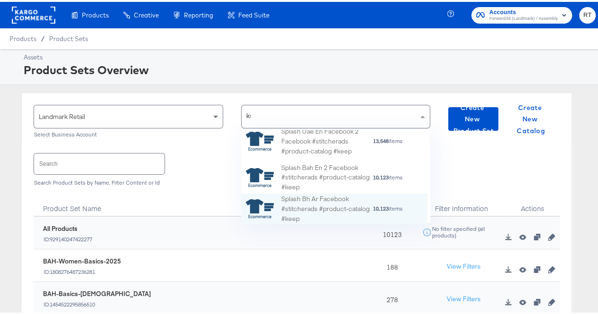
scroll to position [59, 179]
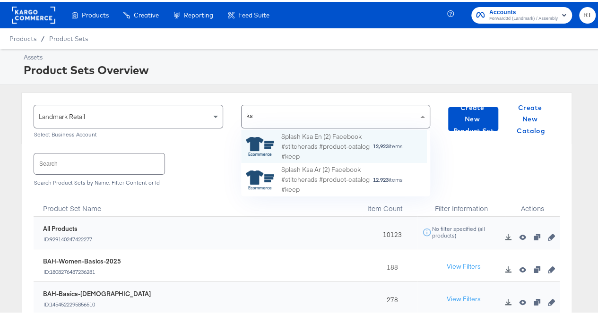
type input "ksa"
click at [306, 142] on div "Splash Ksa En (2) Facebook #stitcherads #product-catalog #keep" at bounding box center [326, 144] width 91 height 29
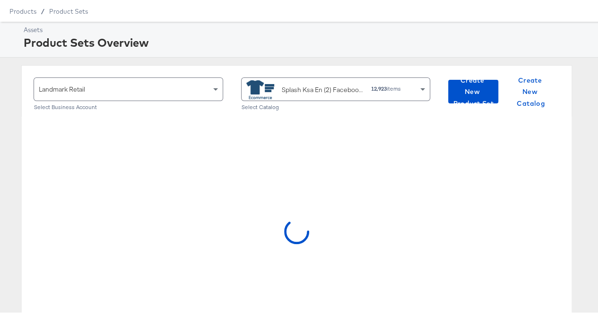
scroll to position [0, 0]
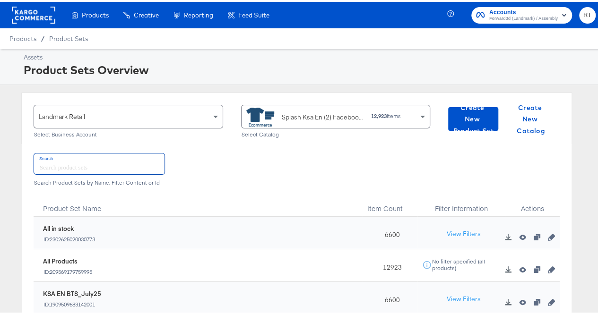
click at [39, 162] on input "text" at bounding box center [99, 162] width 130 height 20
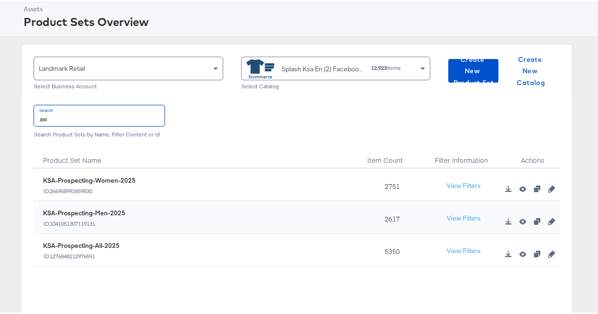
scroll to position [95, 0]
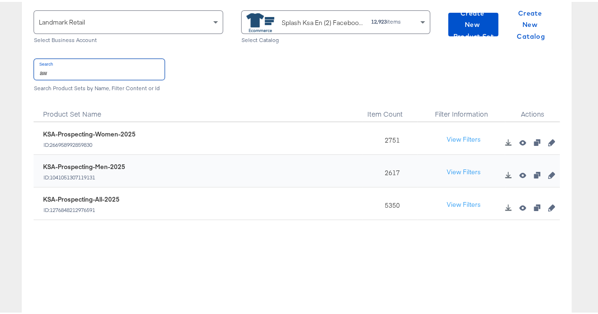
click at [70, 74] on input "aw" at bounding box center [99, 67] width 130 height 20
type input "a"
